Goal: Task Accomplishment & Management: Complete application form

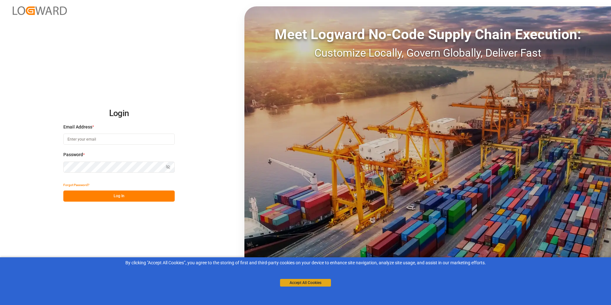
type input "[PERSON_NAME][EMAIL_ADDRESS][PERSON_NAME][DOMAIN_NAME]"
click at [297, 282] on button "Accept All Cookies" at bounding box center [305, 283] width 51 height 8
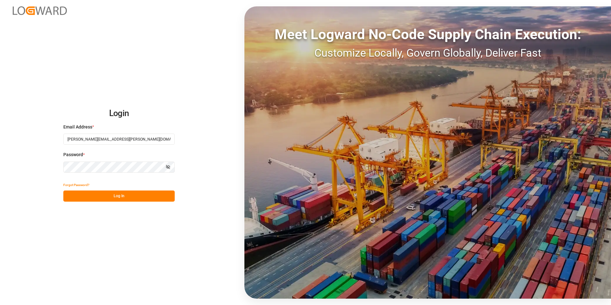
click at [128, 195] on button "Log In" at bounding box center [118, 196] width 111 height 11
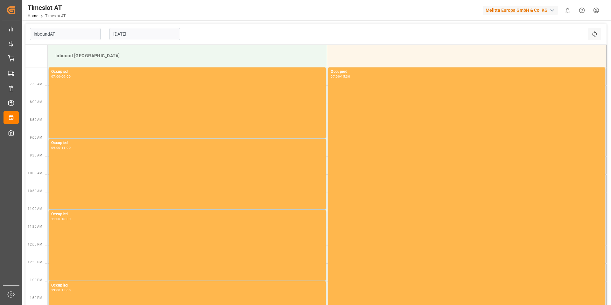
type input "Inbound AT"
click at [128, 35] on input "[DATE]" at bounding box center [145, 34] width 71 height 12
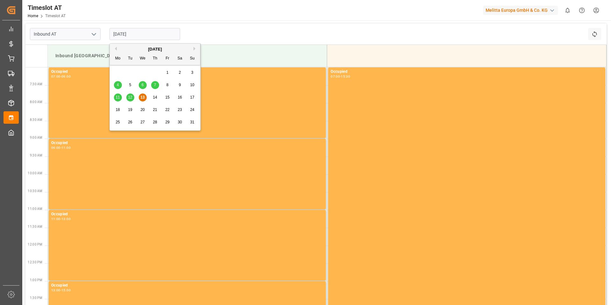
click at [117, 106] on div "18" at bounding box center [118, 110] width 8 height 8
type input "[DATE]"
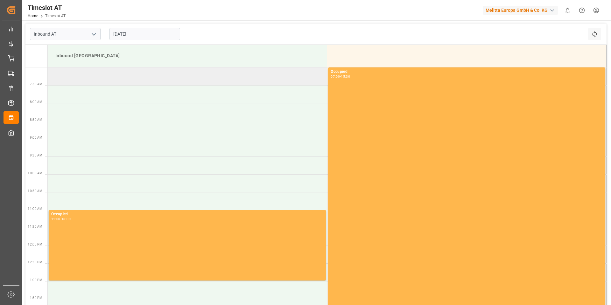
click at [116, 77] on td at bounding box center [188, 77] width 280 height 18
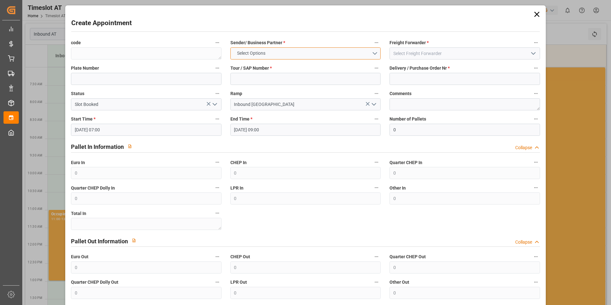
click at [372, 50] on button "Select Options" at bounding box center [306, 53] width 150 height 12
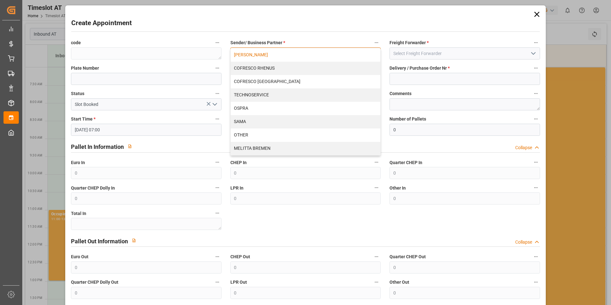
click at [262, 55] on div "[PERSON_NAME]" at bounding box center [306, 54] width 150 height 13
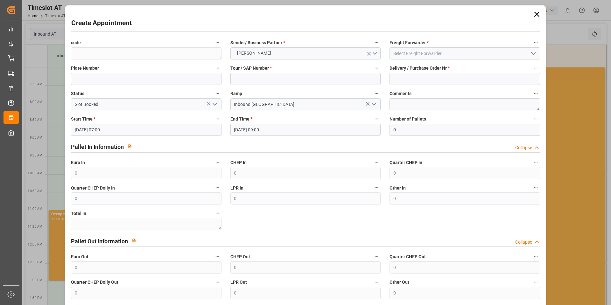
click at [532, 53] on icon "open menu" at bounding box center [534, 54] width 8 height 8
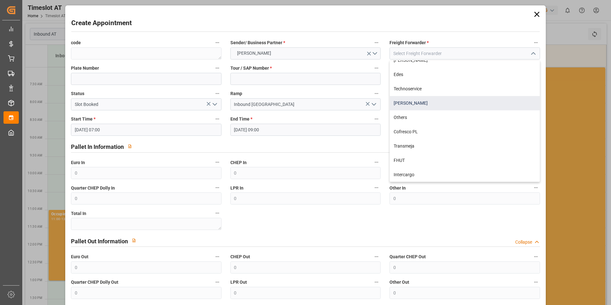
click at [412, 105] on div "[PERSON_NAME]" at bounding box center [465, 103] width 150 height 14
type input "[PERSON_NAME]"
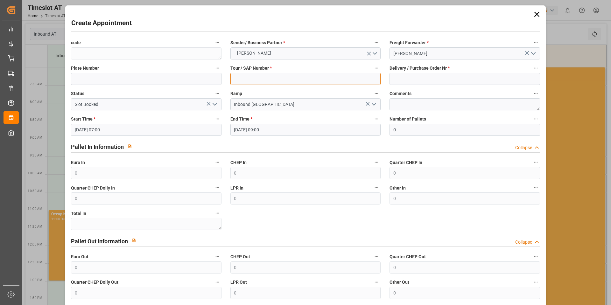
click at [249, 78] on input at bounding box center [306, 79] width 150 height 12
click at [264, 81] on input at bounding box center [306, 79] width 150 height 12
type input "400051971"
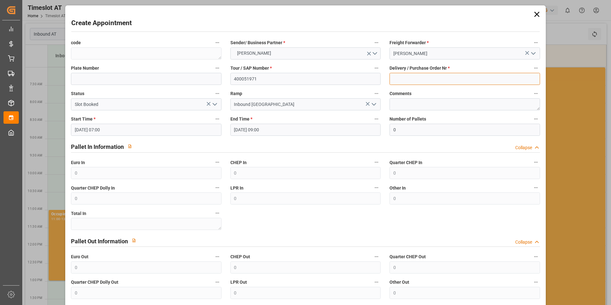
click at [421, 83] on input at bounding box center [465, 79] width 150 height 12
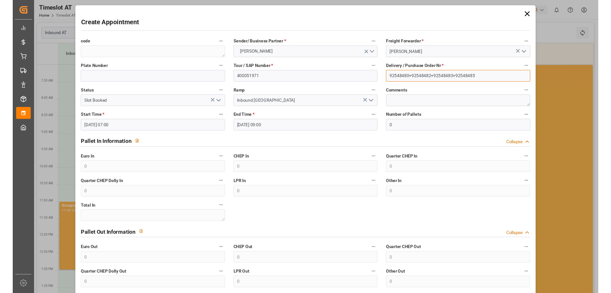
scroll to position [56, 0]
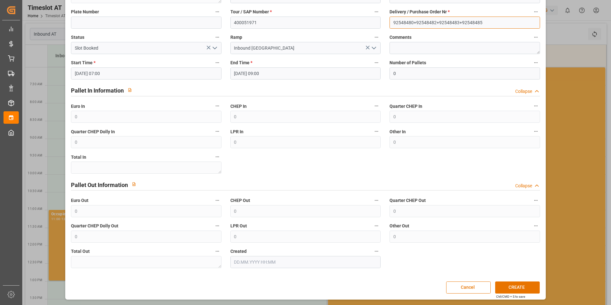
type input "92548480+92548482+92548483+92548485"
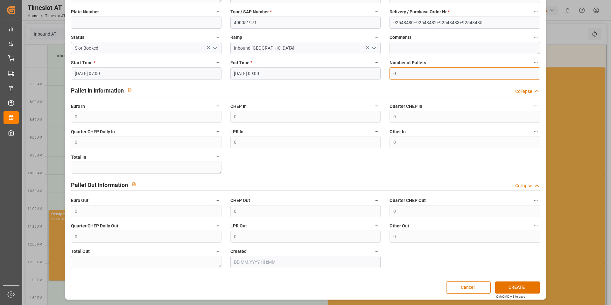
drag, startPoint x: 406, startPoint y: 72, endPoint x: 359, endPoint y: 74, distance: 46.8
click at [359, 74] on div "code Sender/ Business Partner * [PERSON_NAME] Freight Forwarder * Gebr [PERSON_…" at bounding box center [306, 125] width 478 height 291
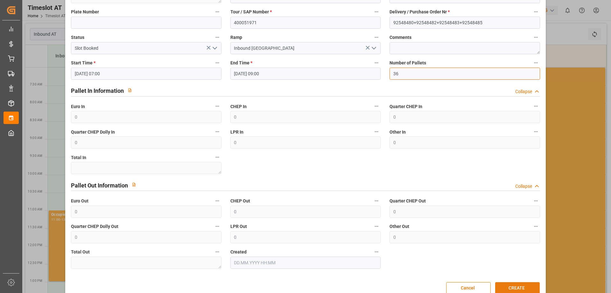
type input "36"
click at [514, 287] on button "CREATE" at bounding box center [517, 288] width 45 height 12
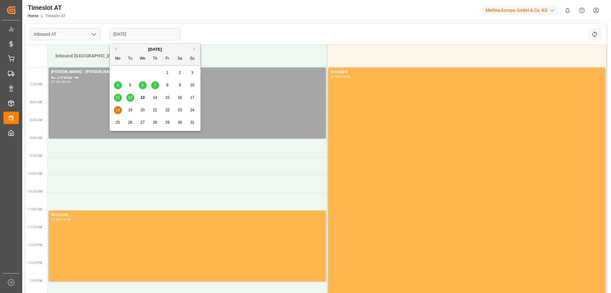
click at [133, 34] on input "[DATE]" at bounding box center [145, 34] width 71 height 12
click at [155, 99] on span "14" at bounding box center [155, 97] width 4 height 4
type input "[DATE]"
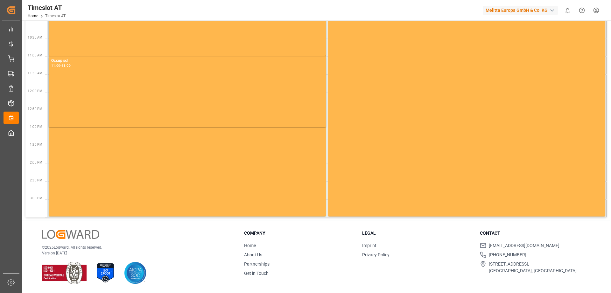
scroll to position [0, 0]
